Goal: Communication & Community: Answer question/provide support

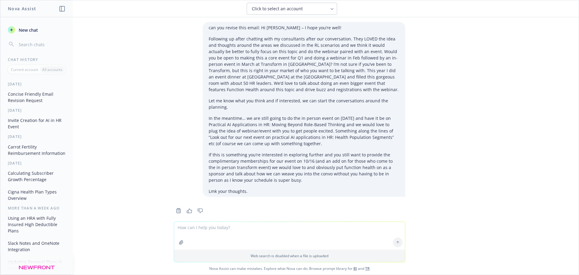
scroll to position [1086, 0]
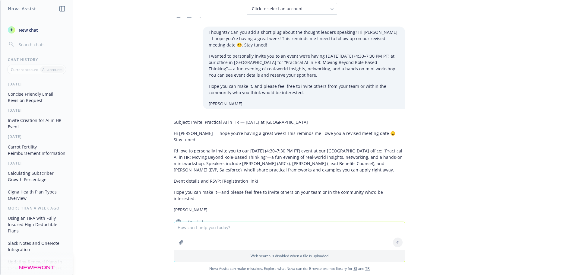
click at [204, 234] on textarea at bounding box center [289, 236] width 231 height 28
paste textarea "I wanted to personally invite you both to our event [DATE][DATE] (4:30–7:30 PM …"
type textarea "can you help revise so this reads easy and is grammatically correct? I wanted t…"
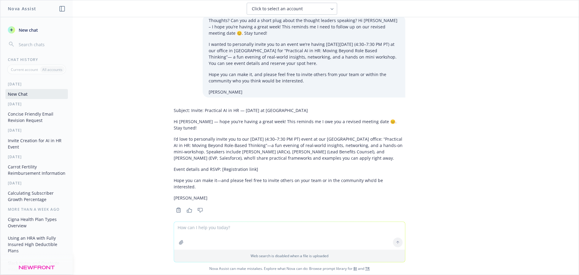
scroll to position [1197, 0]
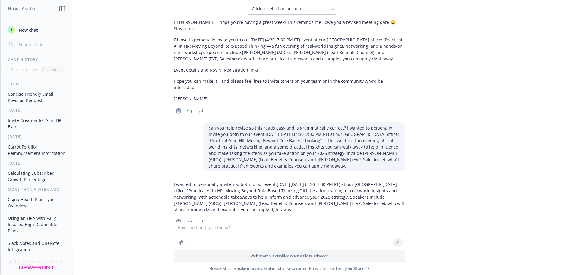
click at [221, 181] on p "I wanted to personally invite you both to our event [DATE][DATE] (4:30–7:30 PM …" at bounding box center [290, 197] width 232 height 32
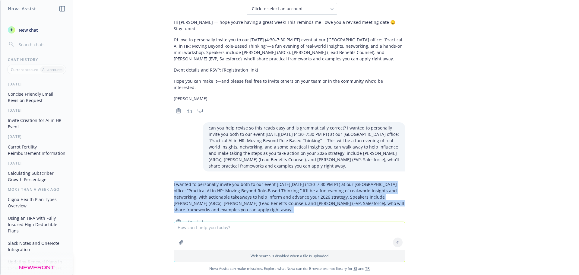
click at [221, 181] on p "I wanted to personally invite you both to our event [DATE][DATE] (4:30–7:30 PM …" at bounding box center [290, 197] width 232 height 32
copy div "I wanted to personally invite you both to our event [DATE][DATE] (4:30–7:30 PM …"
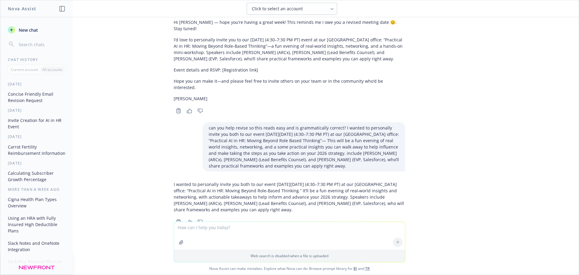
click at [185, 227] on textarea at bounding box center [289, 236] width 231 height 28
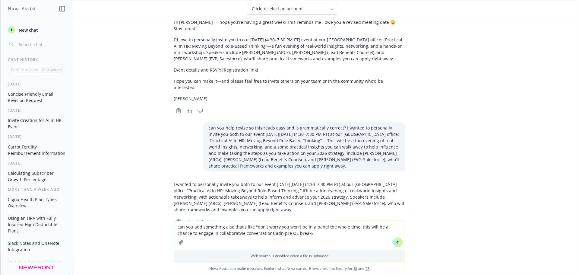
type textarea "can you add something also that's like "don't worry you won't be in a panel the…"
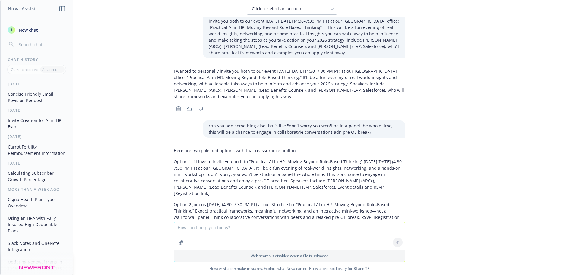
scroll to position [1311, 0]
drag, startPoint x: 192, startPoint y: 185, endPoint x: 293, endPoint y: 184, distance: 100.5
click at [293, 200] on p "Option 2 Join us [DATE] (4:30–7:30 PM PT) at our SF office for “Practical AI in…" at bounding box center [290, 212] width 232 height 25
copy p "xpect practical frameworks, meaningful networking"
click at [226, 225] on textarea at bounding box center [289, 236] width 231 height 28
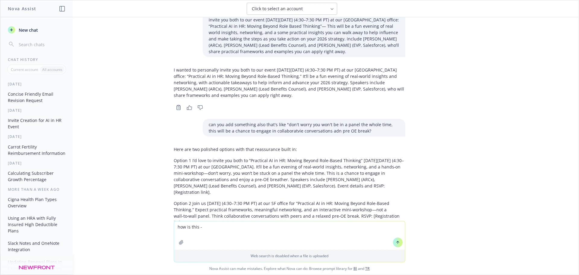
paste textarea "Lo Ipsumdo sit Ametcon, A elit sed’do eius temp! In utl et dolor magnaa eni ad …"
type textarea "lor ip dolo - Si Ametcon adi Elitsed, D eius tem’in utla etdo! Ma ali en admin …"
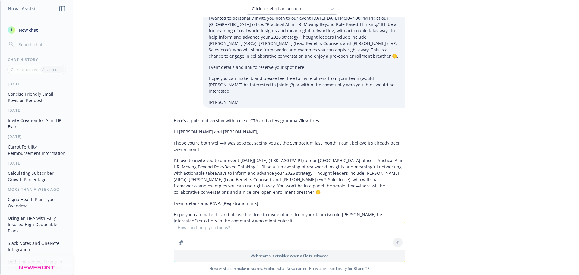
scroll to position [1577, 0]
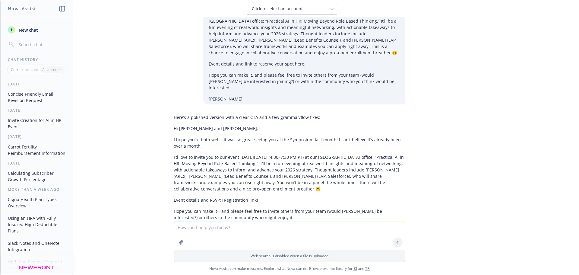
click at [217, 136] on p "I hope you’re both well—it was so great seeing you at the Symposium last month!…" at bounding box center [290, 142] width 232 height 13
click at [216, 136] on p "I hope you’re both well—it was so great seeing you at the Symposium last month!…" at bounding box center [290, 142] width 232 height 13
click at [215, 136] on p "I hope you’re both well—it was so great seeing you at the Symposium last month!…" at bounding box center [290, 142] width 232 height 13
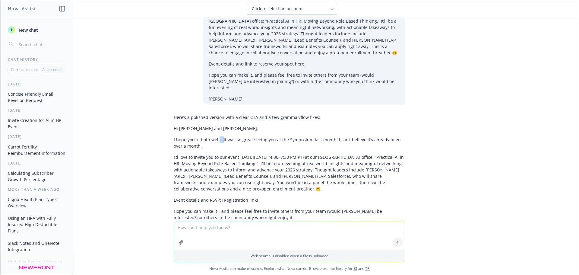
click at [215, 136] on p "I hope you’re both well—it was so great seeing you at the Symposium last month!…" at bounding box center [290, 142] width 232 height 13
copy p "—"
click at [237, 233] on textarea at bounding box center [289, 236] width 231 height 28
type textarea "is thoughtleader one word or two"
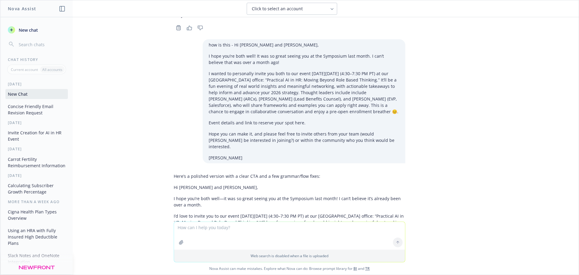
scroll to position [1664, 0]
